Goal: Task Accomplishment & Management: Use online tool/utility

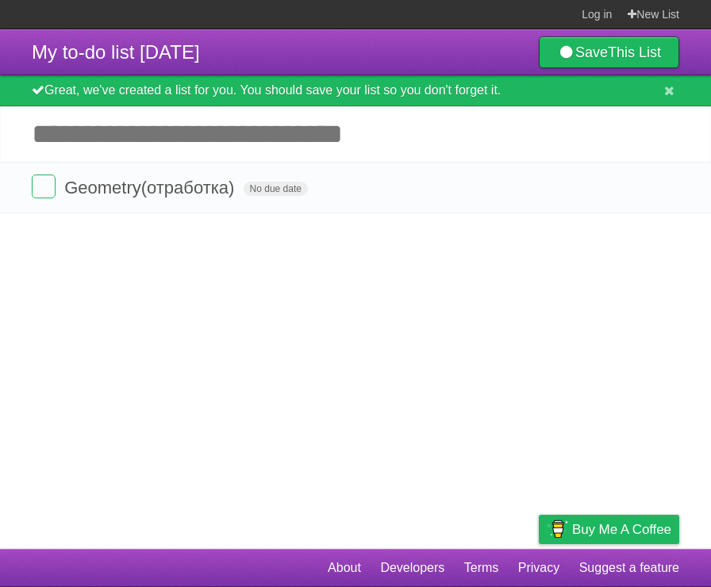
drag, startPoint x: 558, startPoint y: 2, endPoint x: 166, endPoint y: 251, distance: 465.0
click at [166, 251] on article "My to-do list 09/21/2025 Save This List Great, we've created a list for you. Yo…" at bounding box center [355, 289] width 711 height 520
click at [79, 199] on form "Geometry(отработка) No due date White Red Blue Green Purple Orange" at bounding box center [355, 188] width 647 height 26
click at [56, 152] on input "Add another task" at bounding box center [355, 134] width 711 height 56
click at [685, 87] on div "Great, we've created a list for you. You should save your list so you don't for…" at bounding box center [355, 90] width 711 height 31
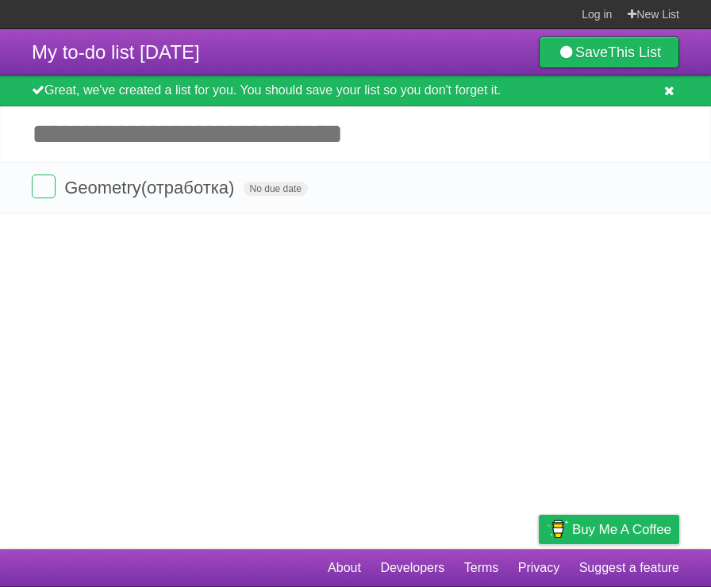
click at [672, 90] on icon at bounding box center [669, 90] width 10 height 13
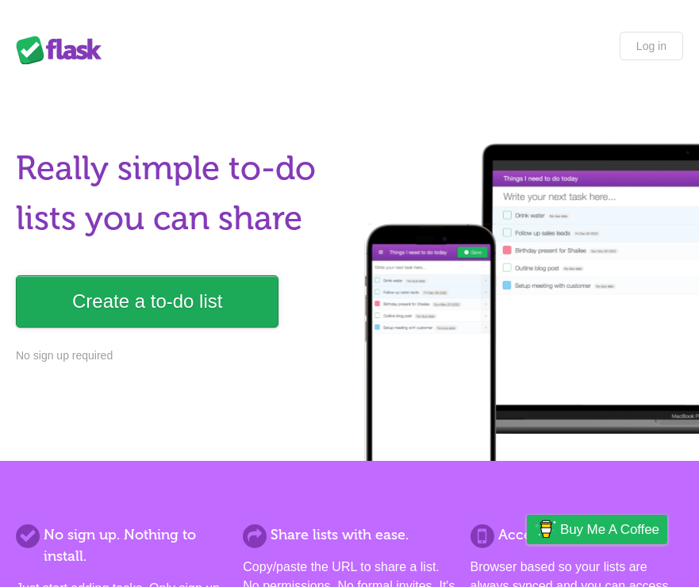
click at [79, 319] on link "Create a to-do list" at bounding box center [147, 301] width 263 height 52
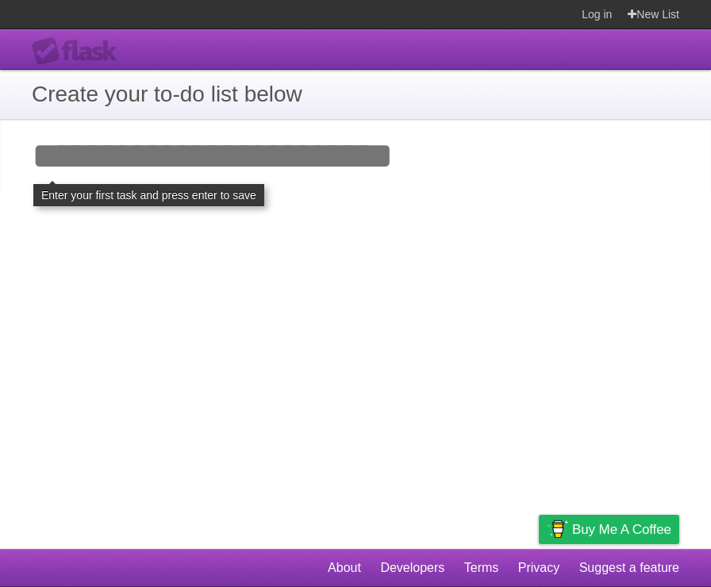
click at [240, 183] on input "Add your first task" at bounding box center [355, 156] width 711 height 73
click at [122, 171] on input "Add your first task" at bounding box center [355, 156] width 711 height 73
click at [71, 169] on input "Add your first task" at bounding box center [355, 156] width 711 height 73
